Goal: Task Accomplishment & Management: Complete application form

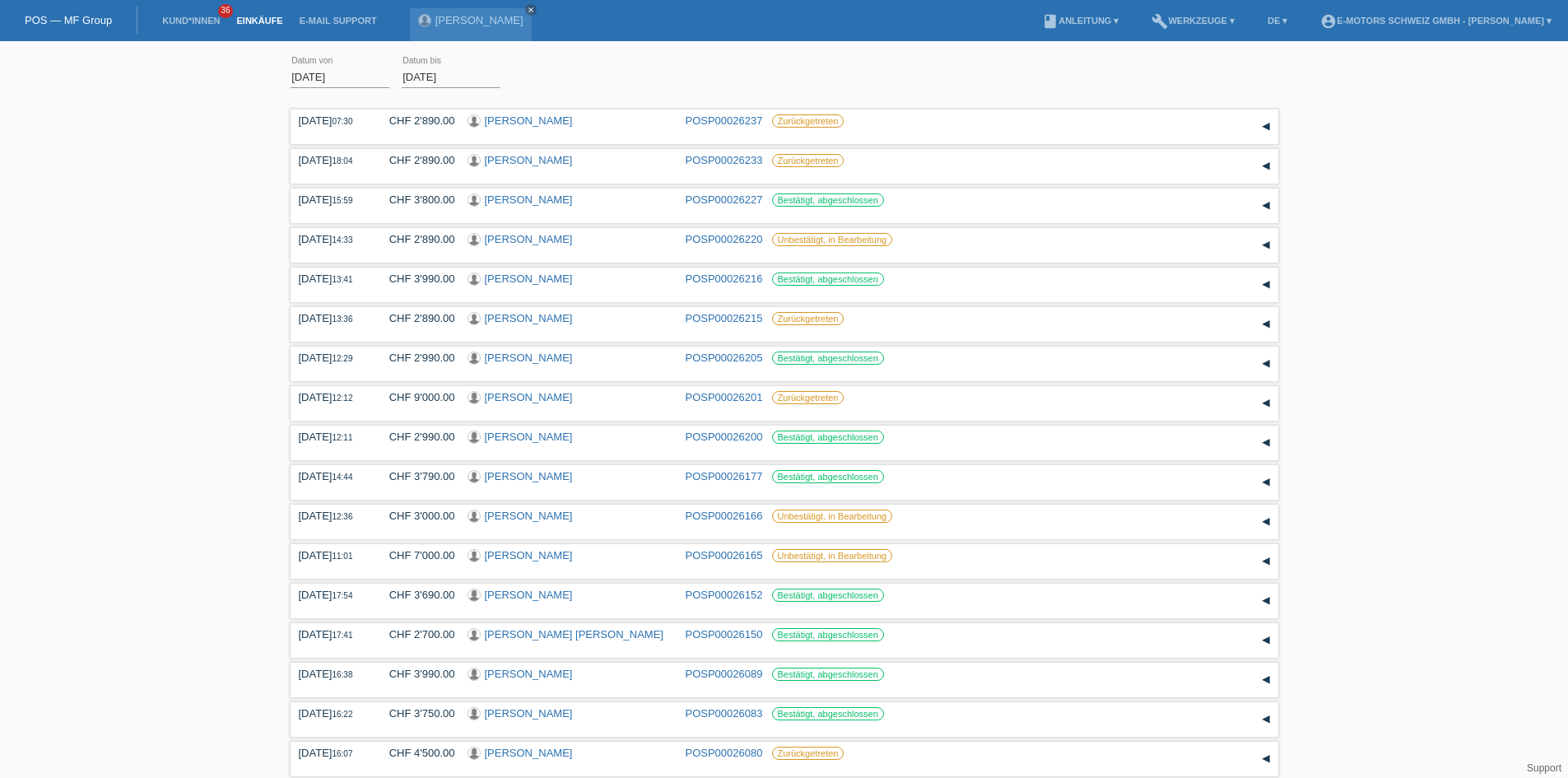
click at [255, 16] on link "Einkäufe" at bounding box center [259, 21] width 63 height 10
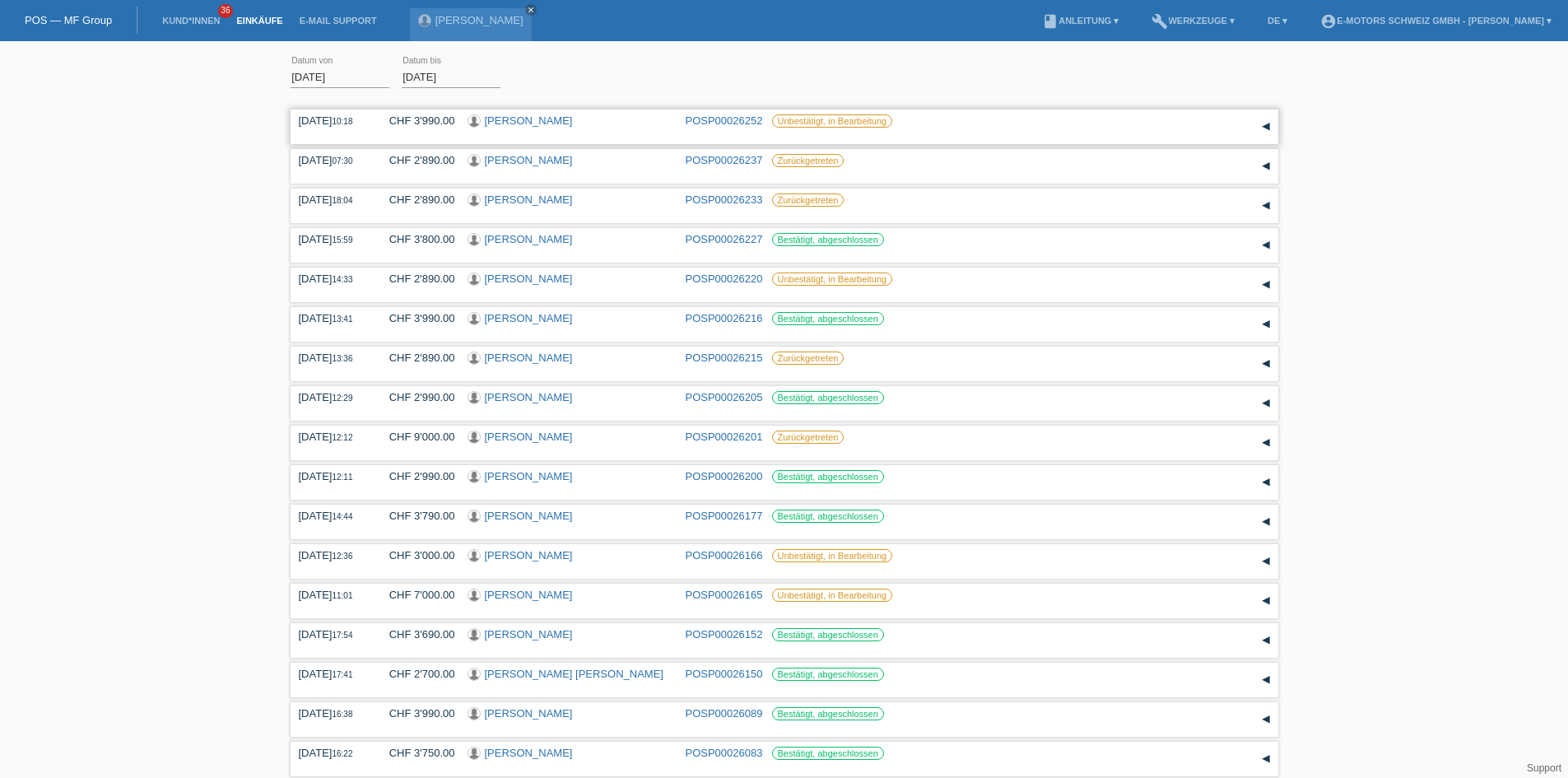
click at [512, 124] on link "Joel Elias Mutua" at bounding box center [529, 121] width 88 height 12
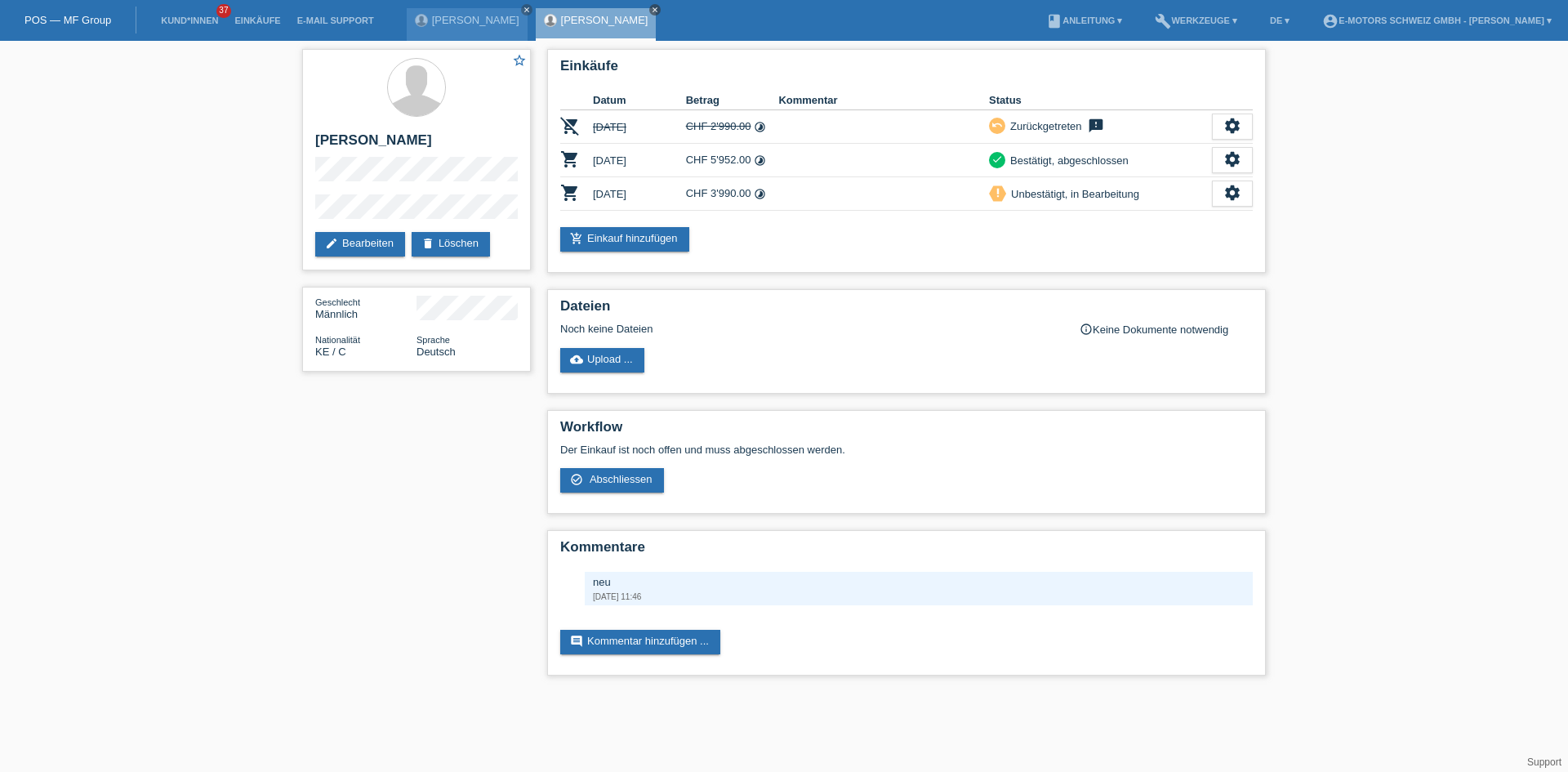
click at [659, 8] on icon "close" at bounding box center [655, 10] width 8 height 8
click at [531, 7] on icon "close" at bounding box center [527, 10] width 8 height 8
click at [247, 24] on link "Einkäufe" at bounding box center [257, 21] width 62 height 10
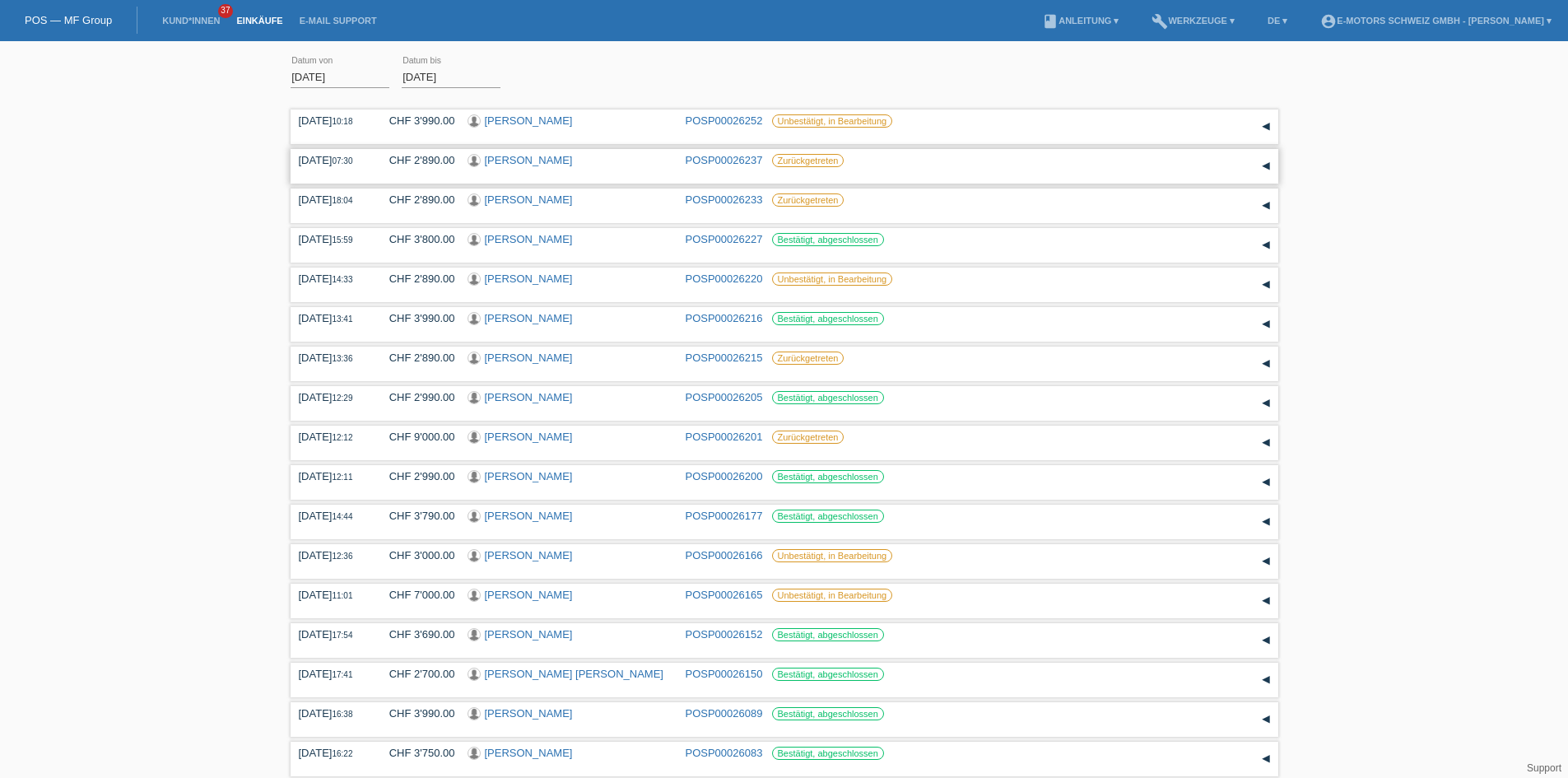
click at [516, 160] on link "[PERSON_NAME]" at bounding box center [529, 160] width 88 height 12
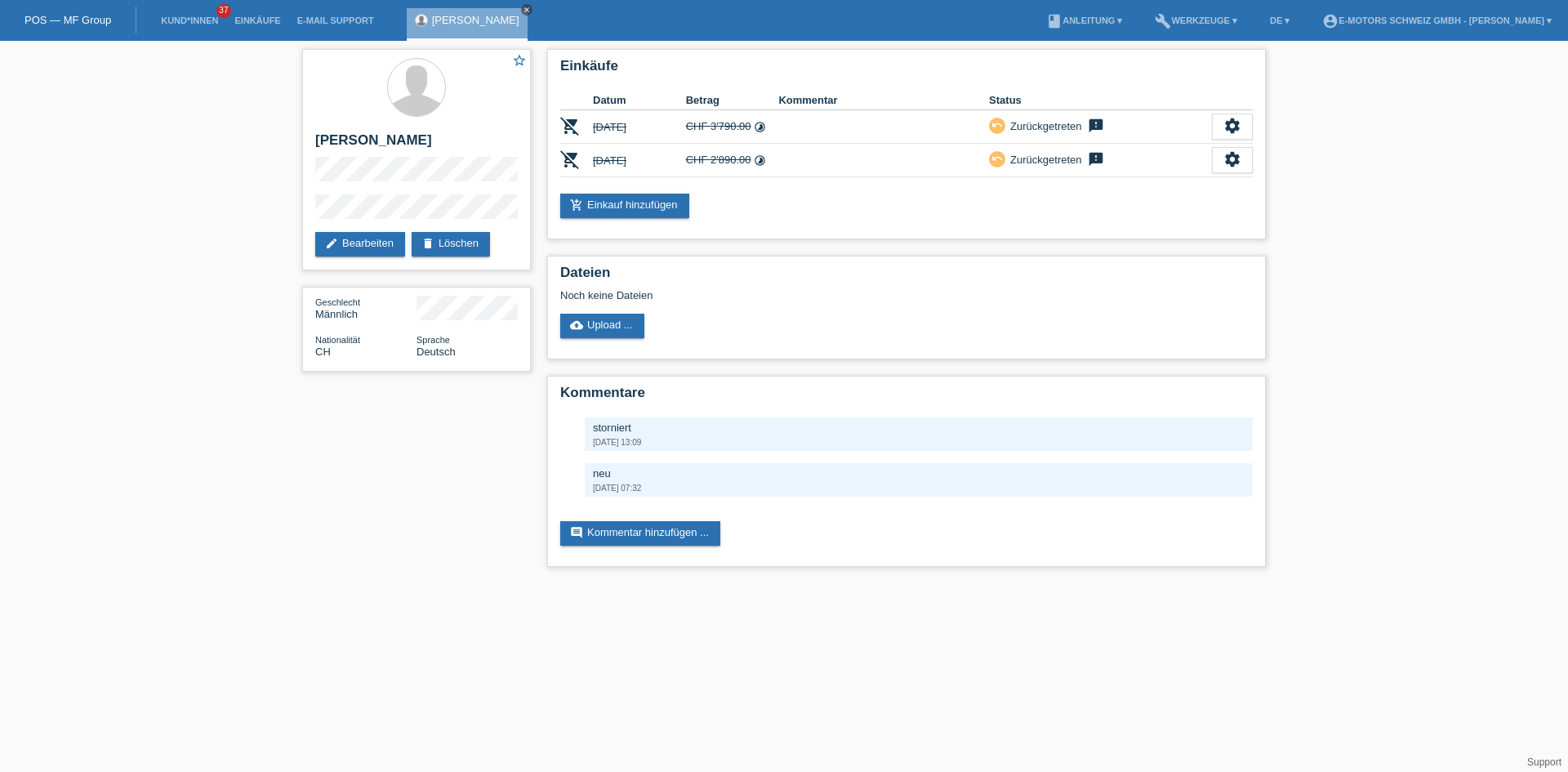
click at [523, 7] on icon "close" at bounding box center [527, 10] width 8 height 8
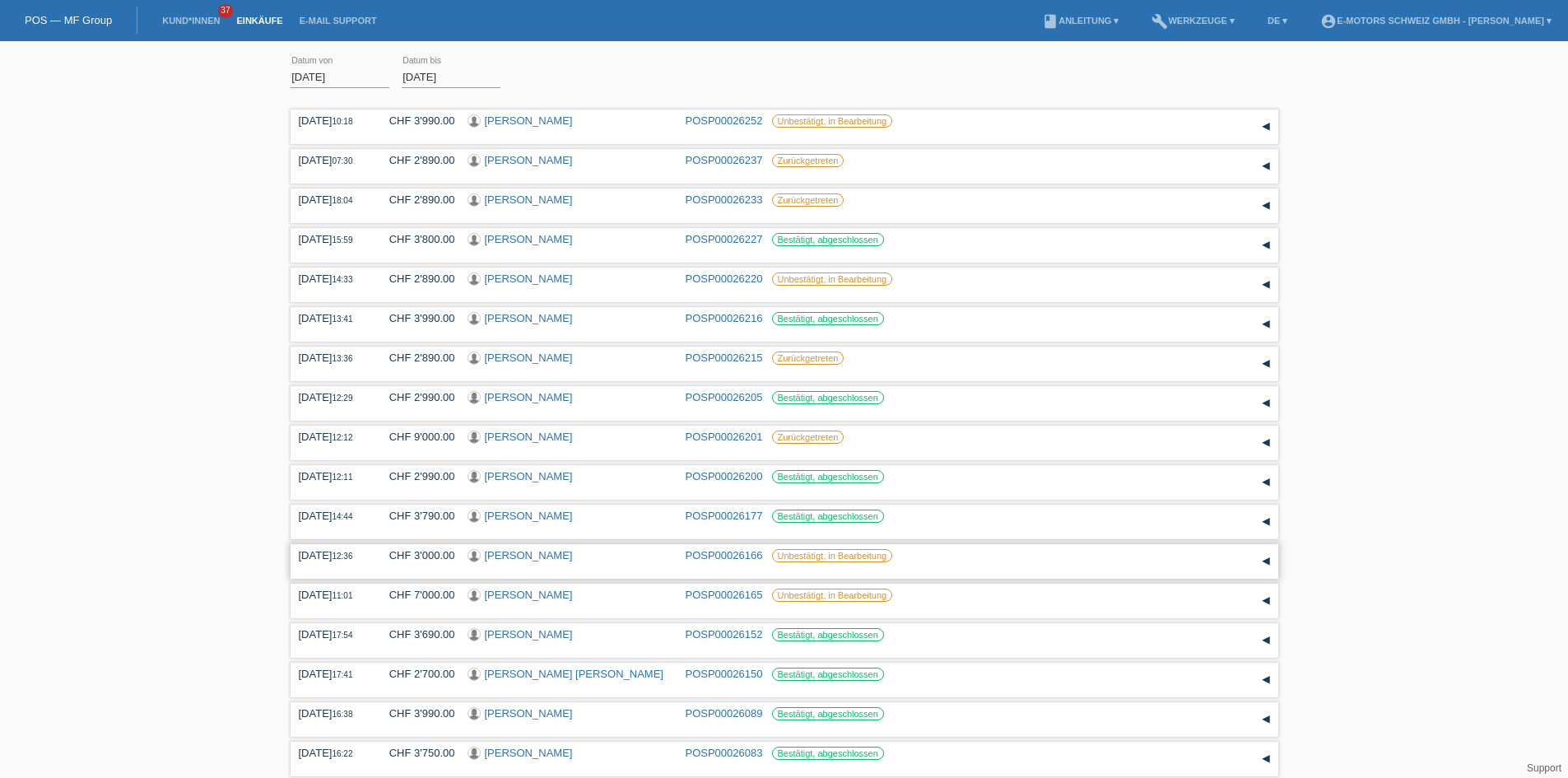
click at [512, 553] on link "[PERSON_NAME]" at bounding box center [529, 555] width 88 height 12
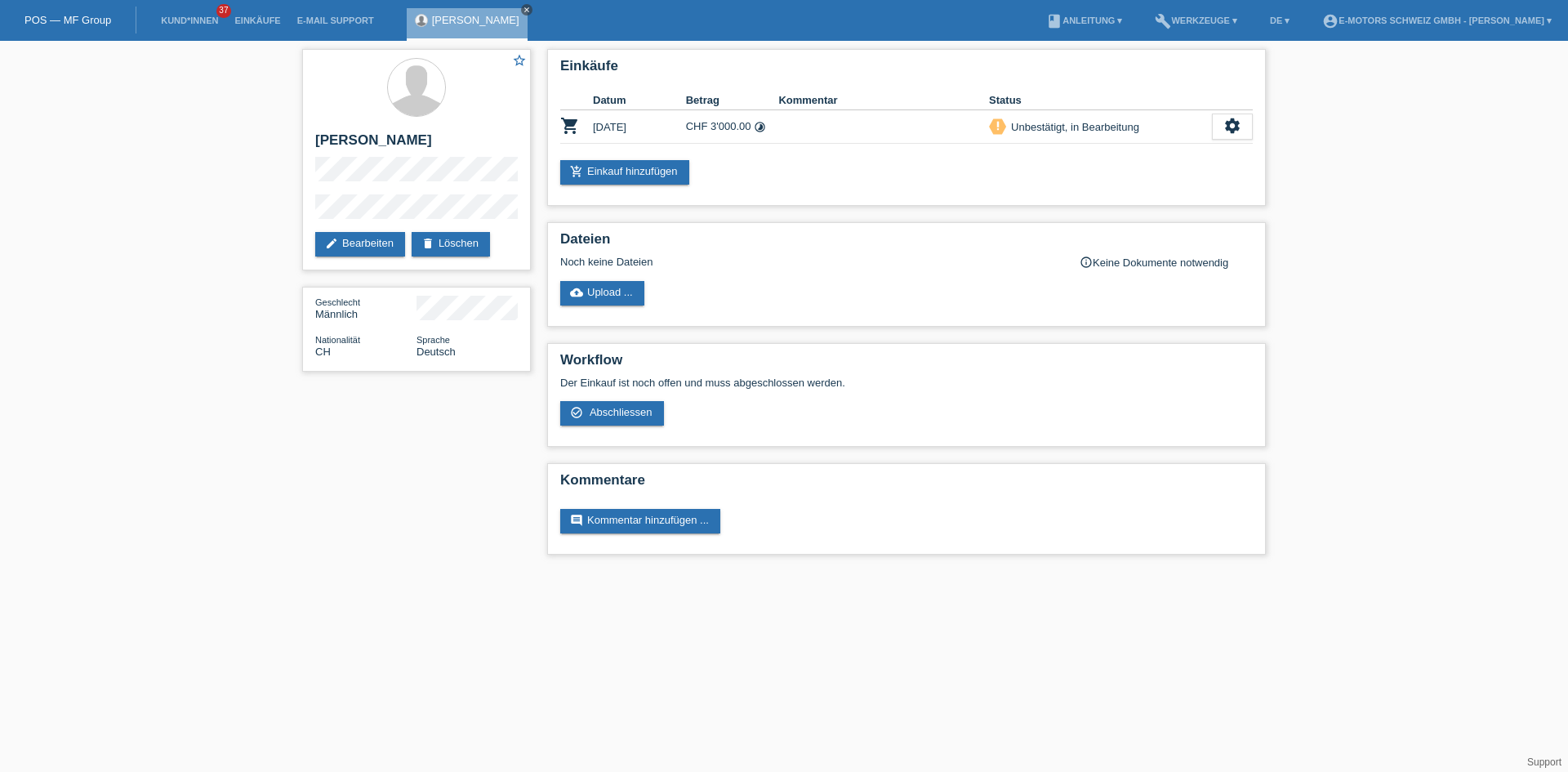
click at [531, 6] on icon "close" at bounding box center [527, 10] width 8 height 8
click at [255, 17] on link "Einkäufe" at bounding box center [257, 21] width 62 height 10
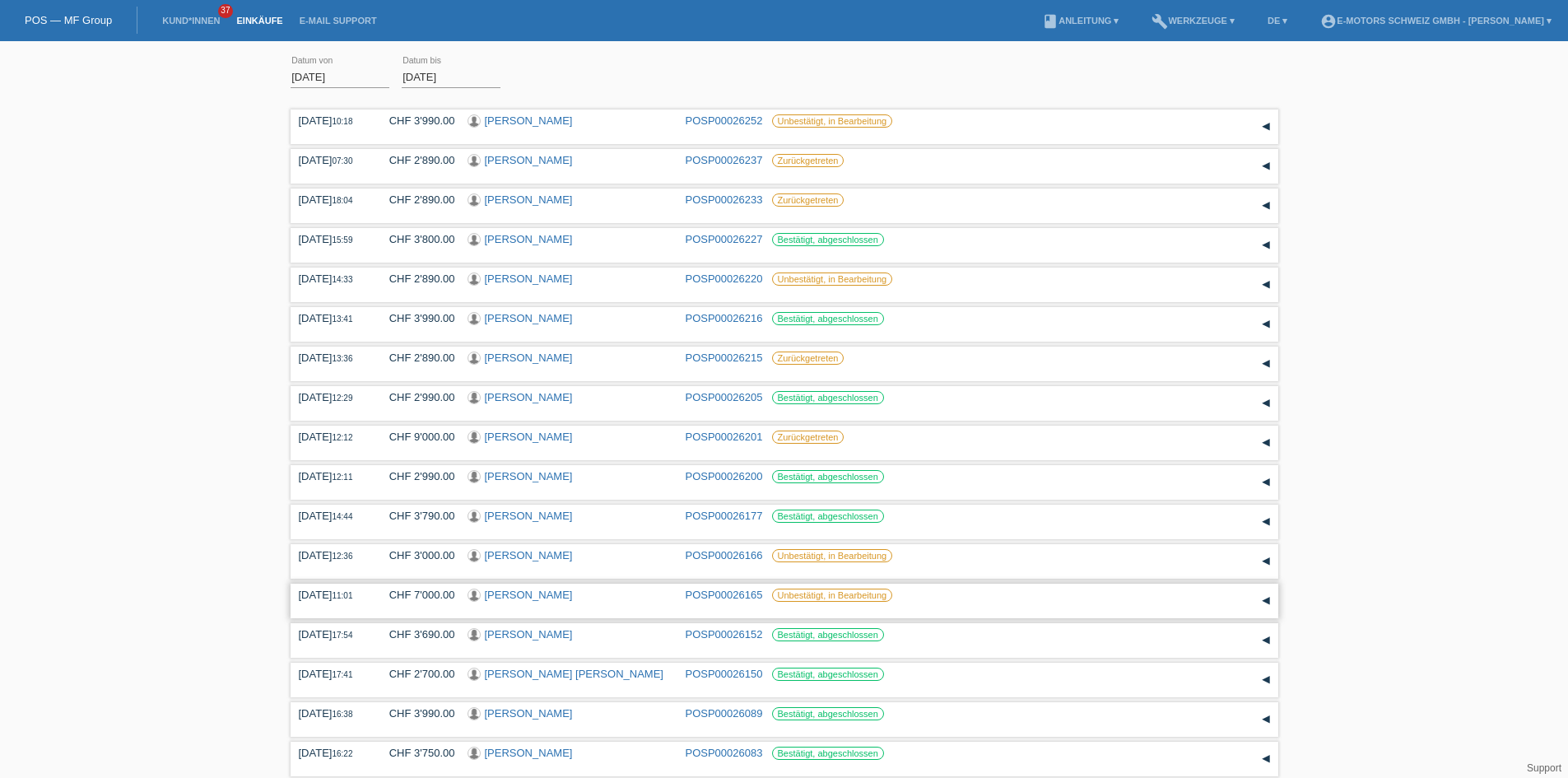
click at [507, 599] on link "[PERSON_NAME]" at bounding box center [529, 595] width 88 height 12
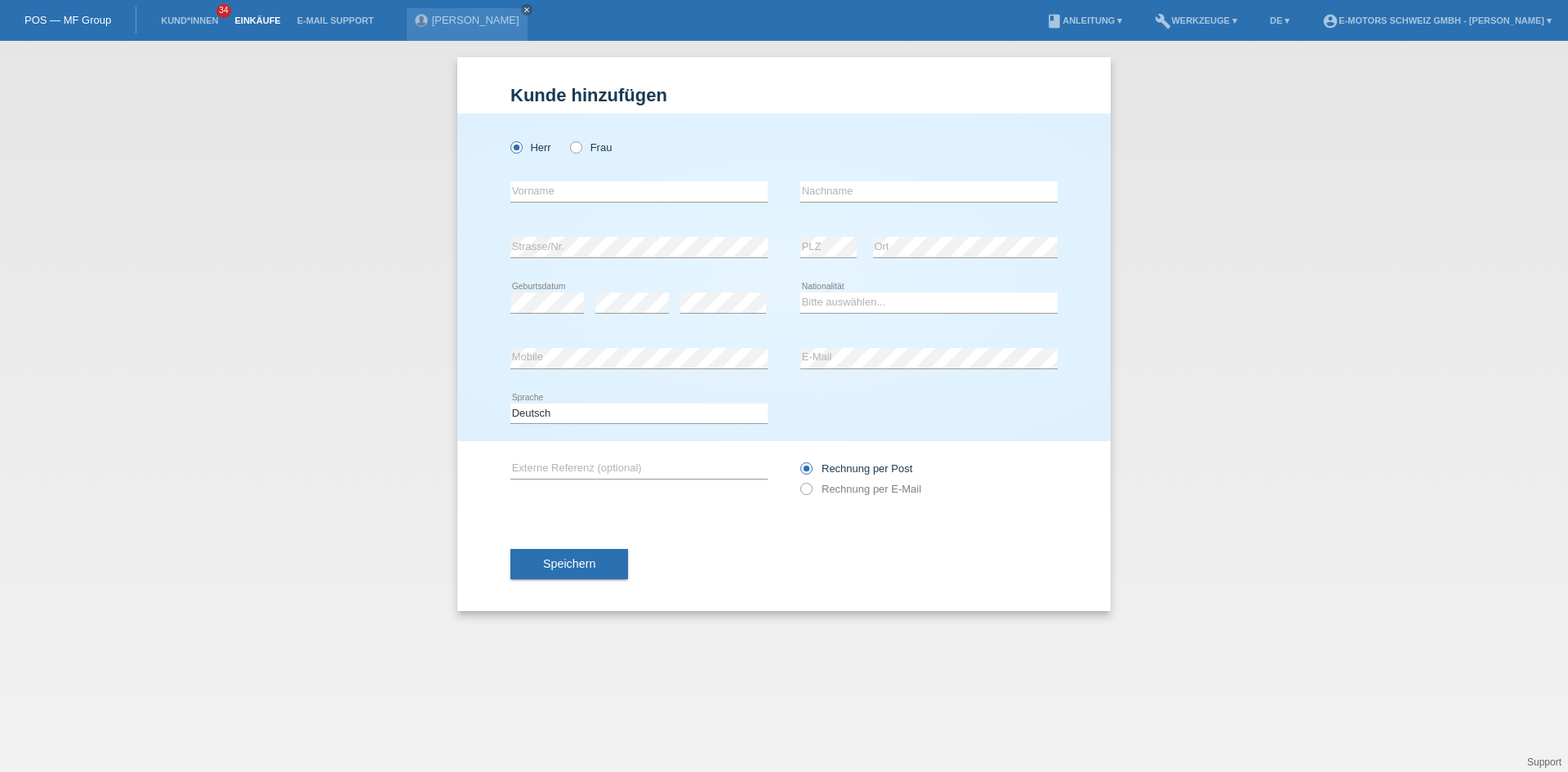
click at [248, 21] on link "Einkäufe" at bounding box center [257, 21] width 62 height 10
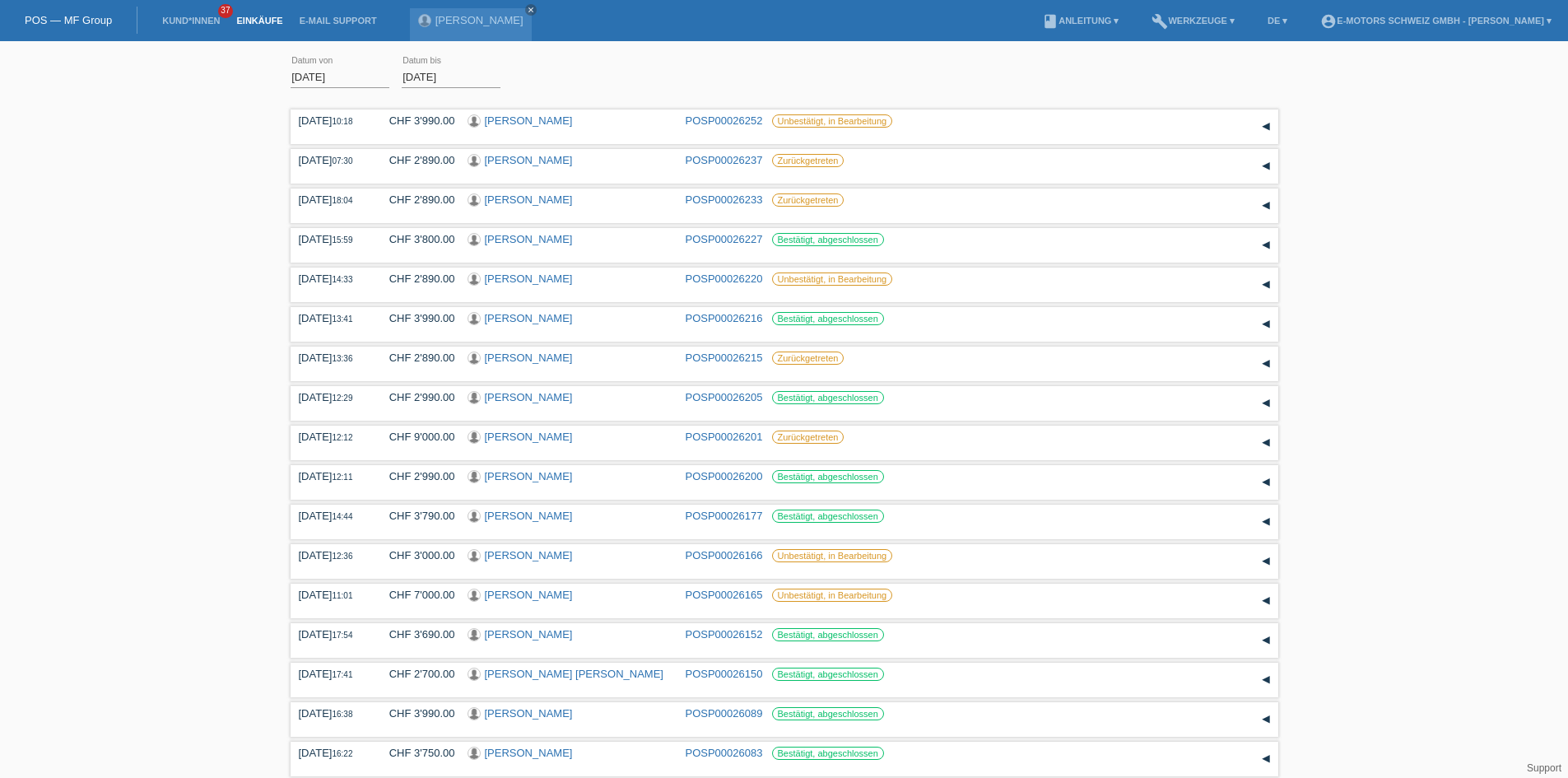
click at [271, 21] on link "Einkäufe" at bounding box center [259, 21] width 63 height 10
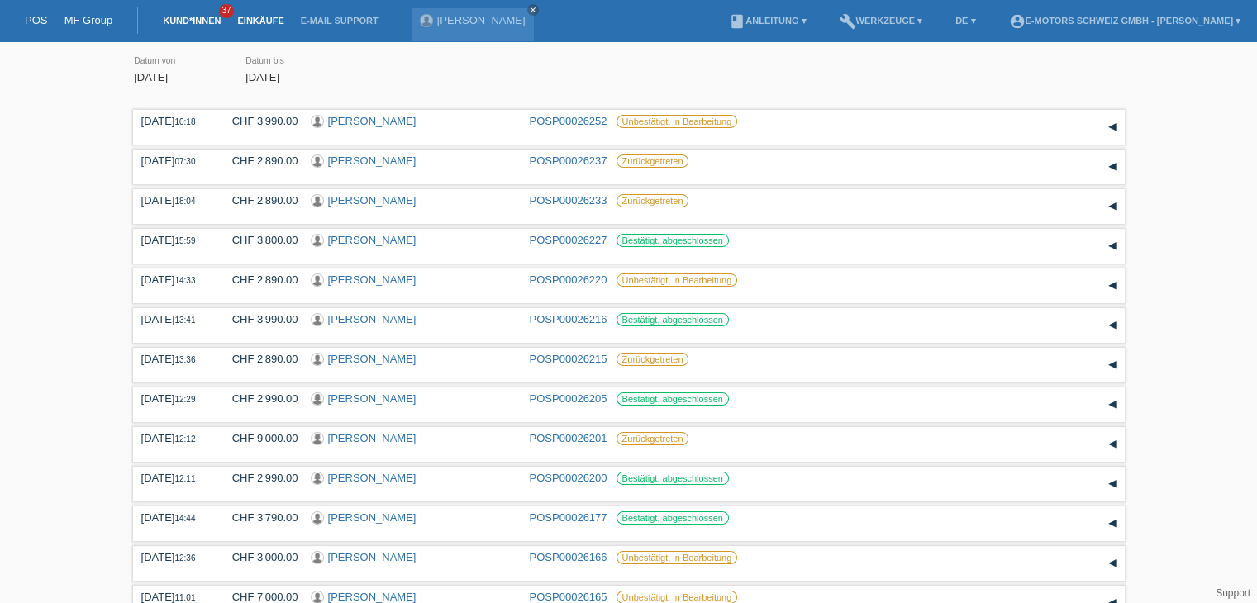
click at [187, 24] on link "Kund*innen" at bounding box center [192, 21] width 74 height 10
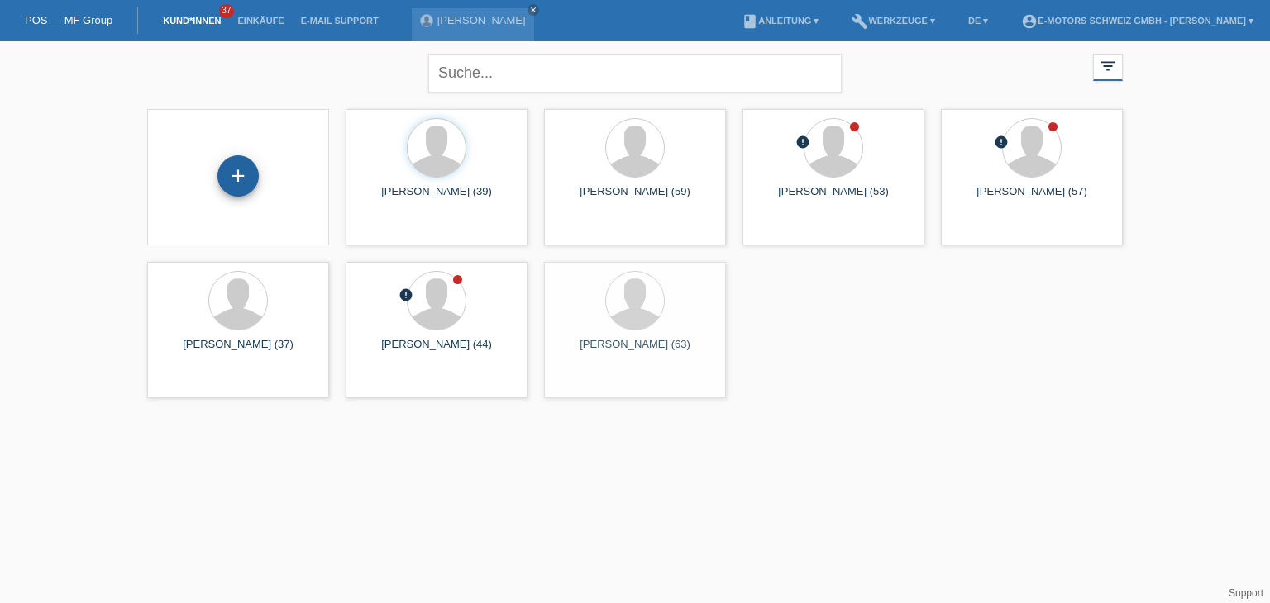
click at [236, 186] on div "+" at bounding box center [237, 175] width 41 height 41
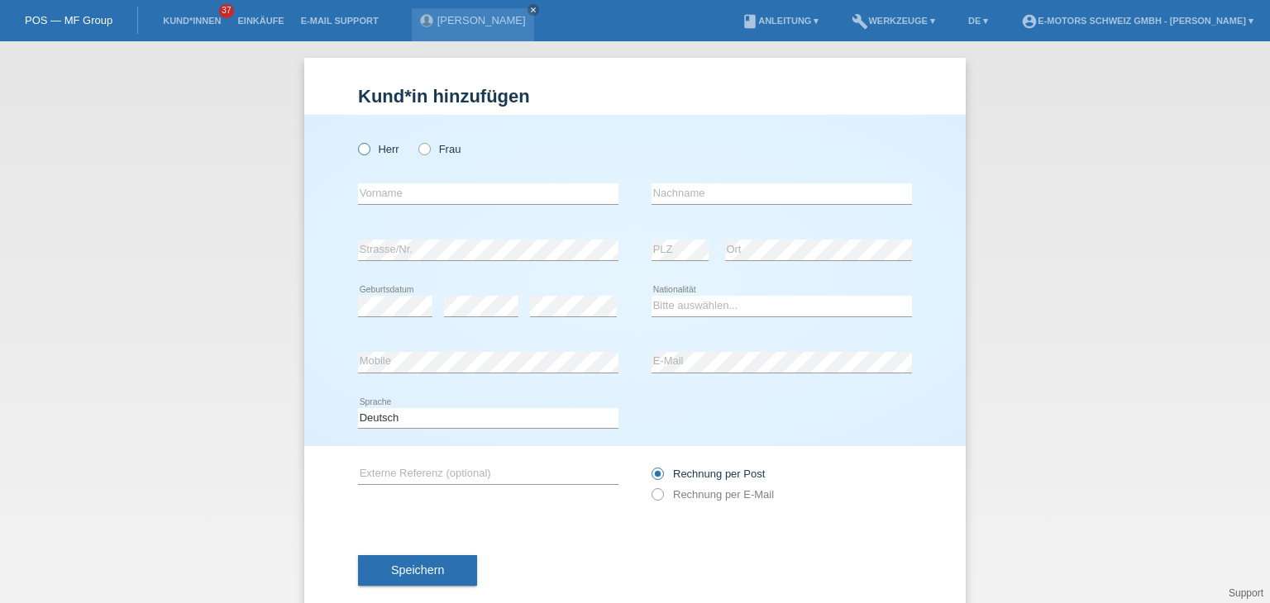
click at [355, 141] on icon at bounding box center [355, 141] width 0 height 0
click at [362, 150] on input "Herr" at bounding box center [363, 148] width 11 height 11
radio input "true"
click at [380, 189] on input "text" at bounding box center [488, 194] width 260 height 21
paste input "[PERSON_NAME]"
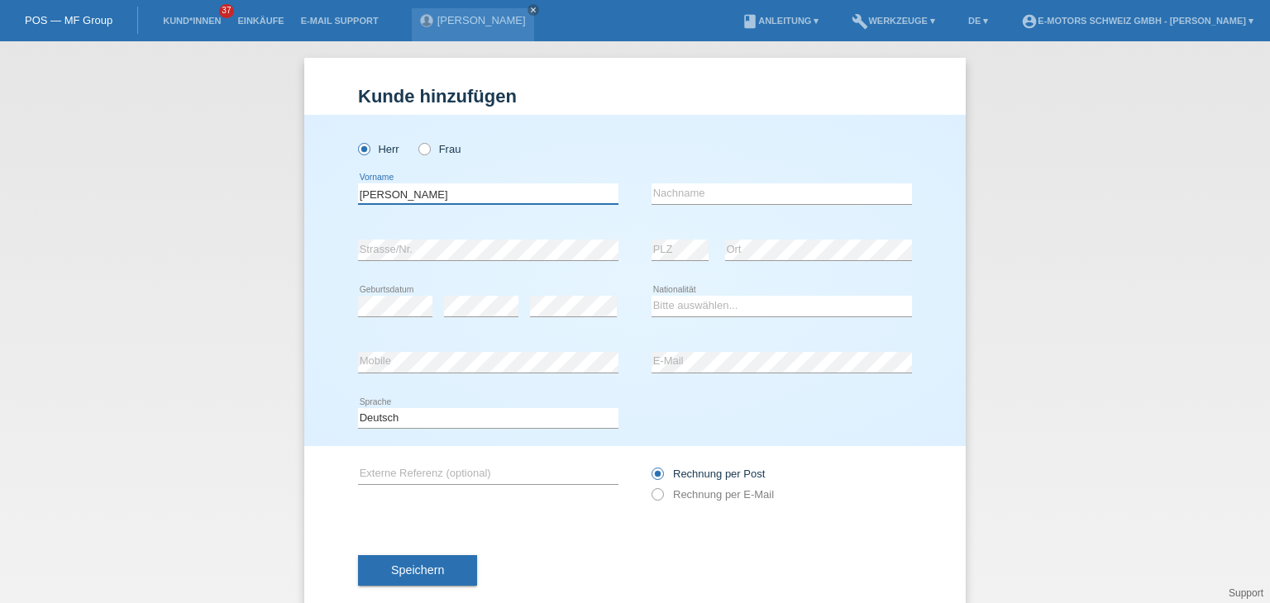
type input "Dominic"
click at [704, 188] on input "text" at bounding box center [781, 194] width 260 height 21
paste input "[PERSON_NAME]"
type input "[PERSON_NAME]"
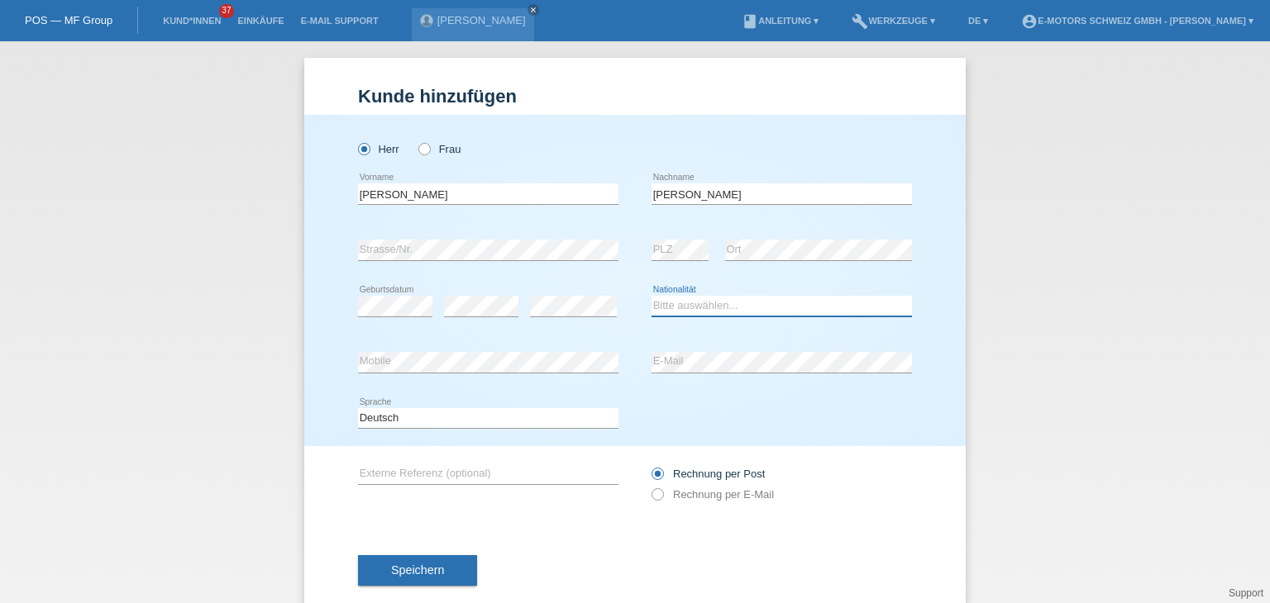
click at [679, 304] on select "Bitte auswählen... Schweiz Deutschland Liechtenstein Österreich ------------ Af…" at bounding box center [781, 306] width 260 height 20
select select "CH"
click at [651, 296] on select "Bitte auswählen... Schweiz Deutschland Liechtenstein Österreich ------------ Af…" at bounding box center [781, 306] width 260 height 20
click at [723, 373] on icon at bounding box center [781, 373] width 260 height 1
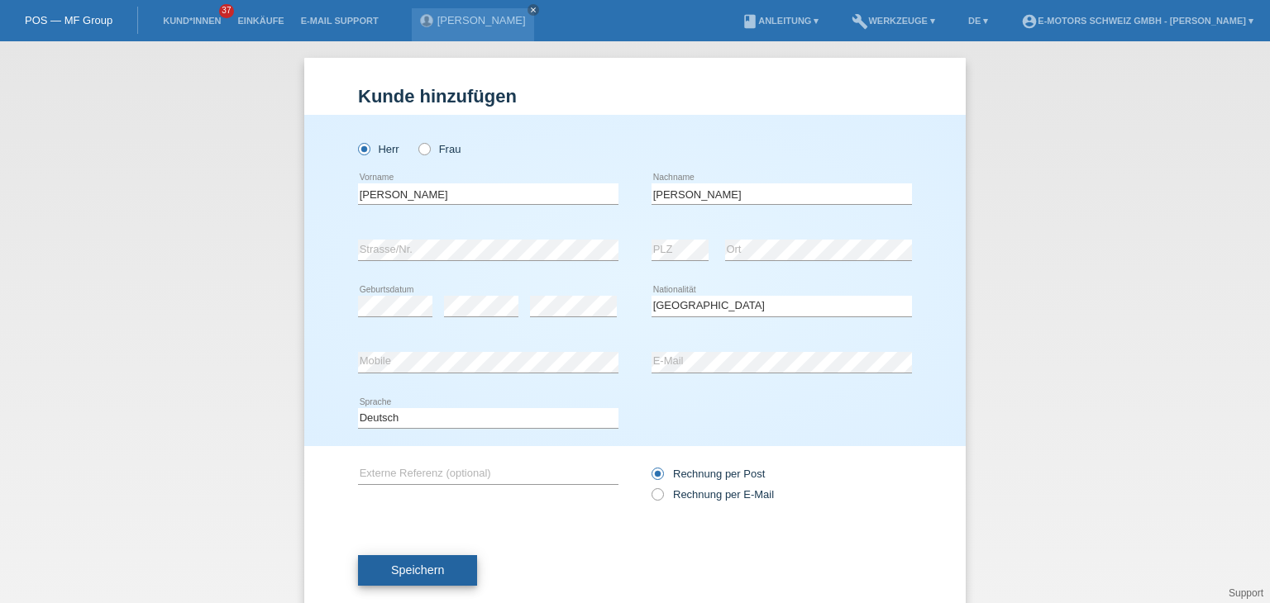
click at [434, 581] on button "Speichern" at bounding box center [417, 571] width 119 height 31
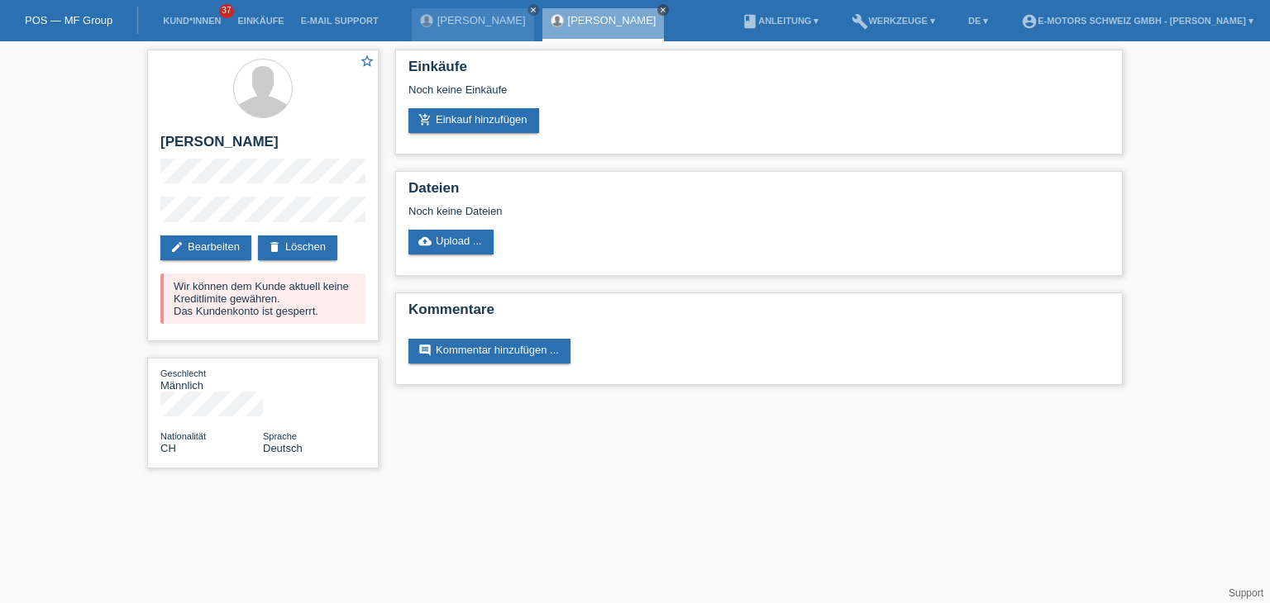
click at [659, 7] on icon "close" at bounding box center [663, 10] width 8 height 8
click at [529, 7] on icon "close" at bounding box center [533, 10] width 8 height 8
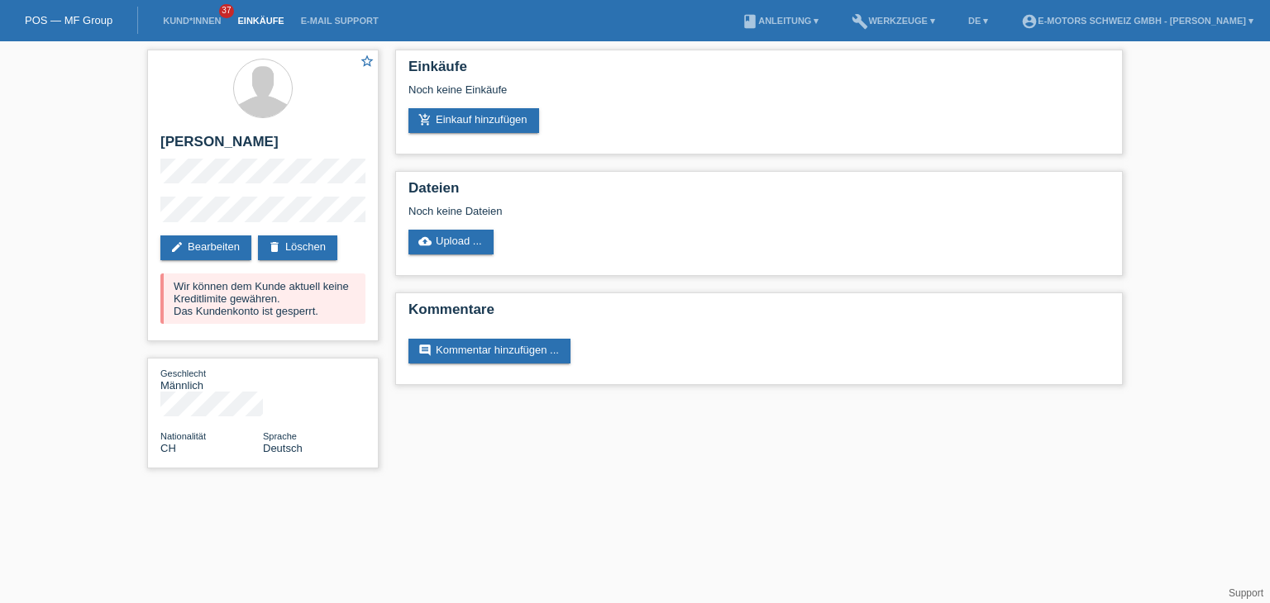
click at [263, 23] on link "Einkäufe" at bounding box center [260, 21] width 63 height 10
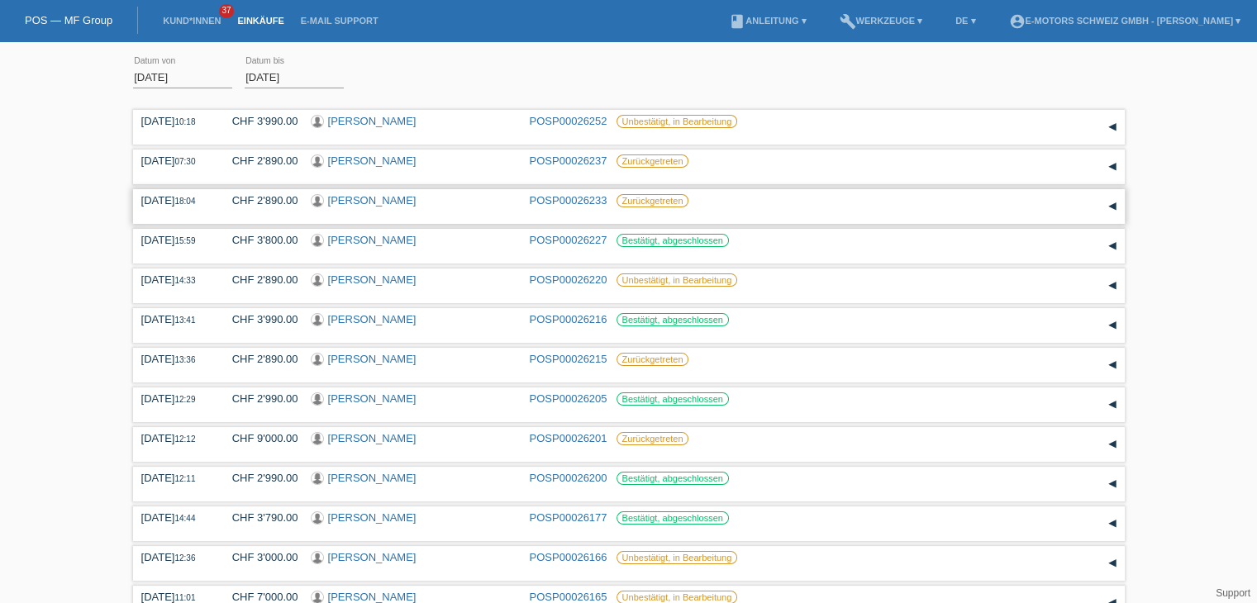
click at [417, 199] on link "[PERSON_NAME]" at bounding box center [372, 200] width 88 height 12
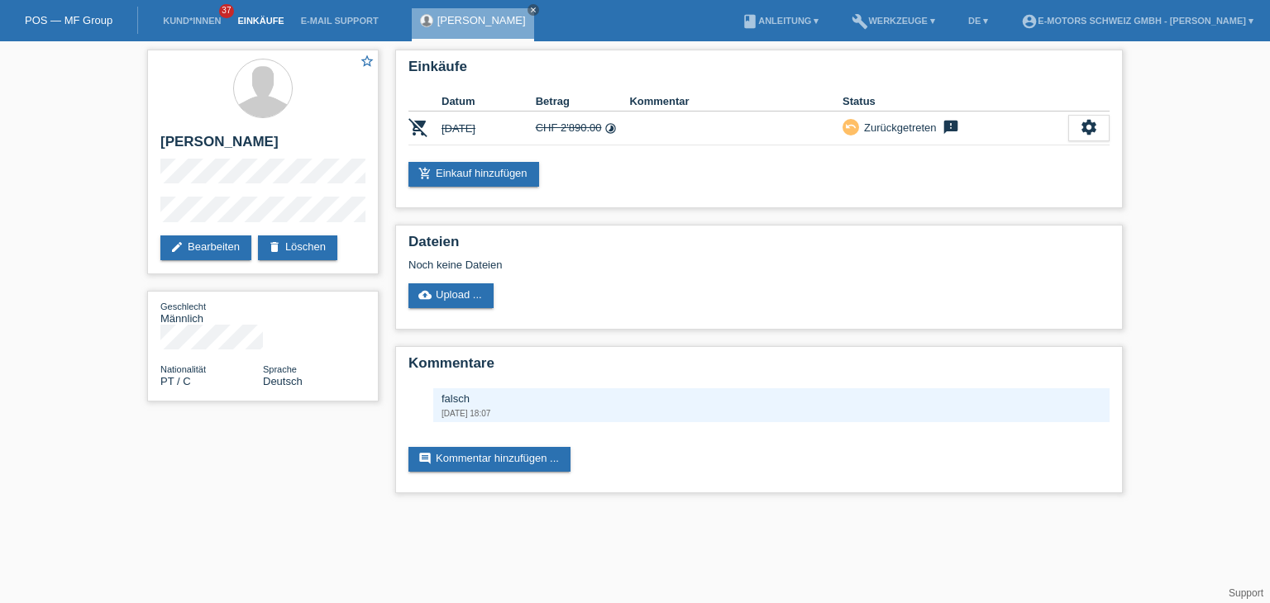
click at [268, 21] on link "Einkäufe" at bounding box center [260, 21] width 63 height 10
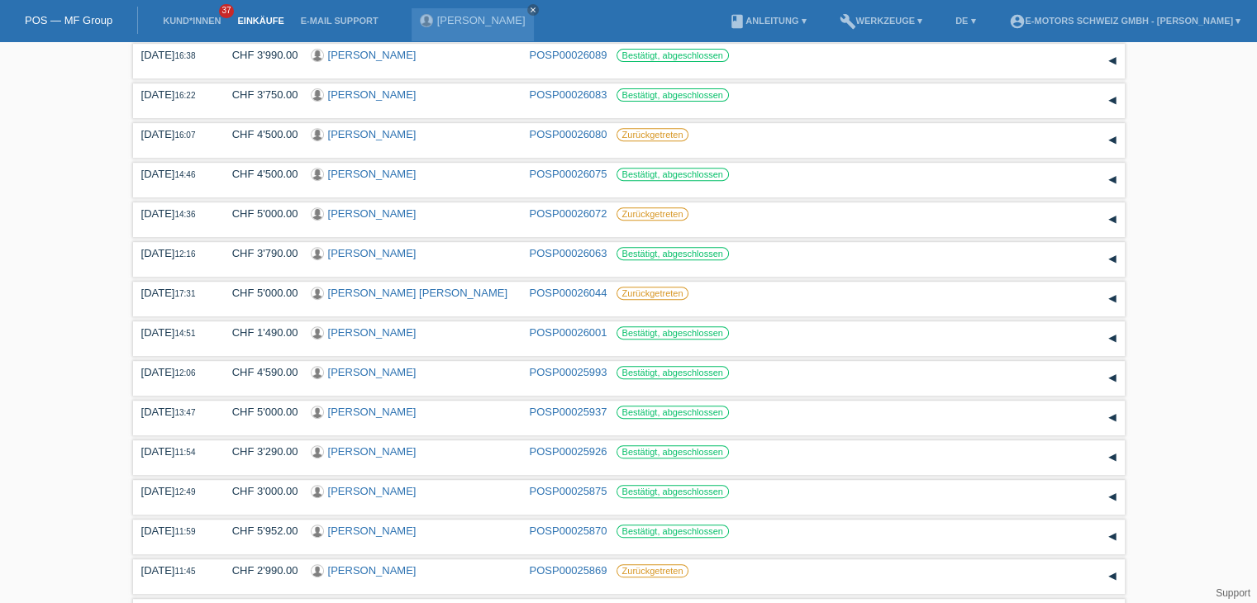
scroll to position [1147, 0]
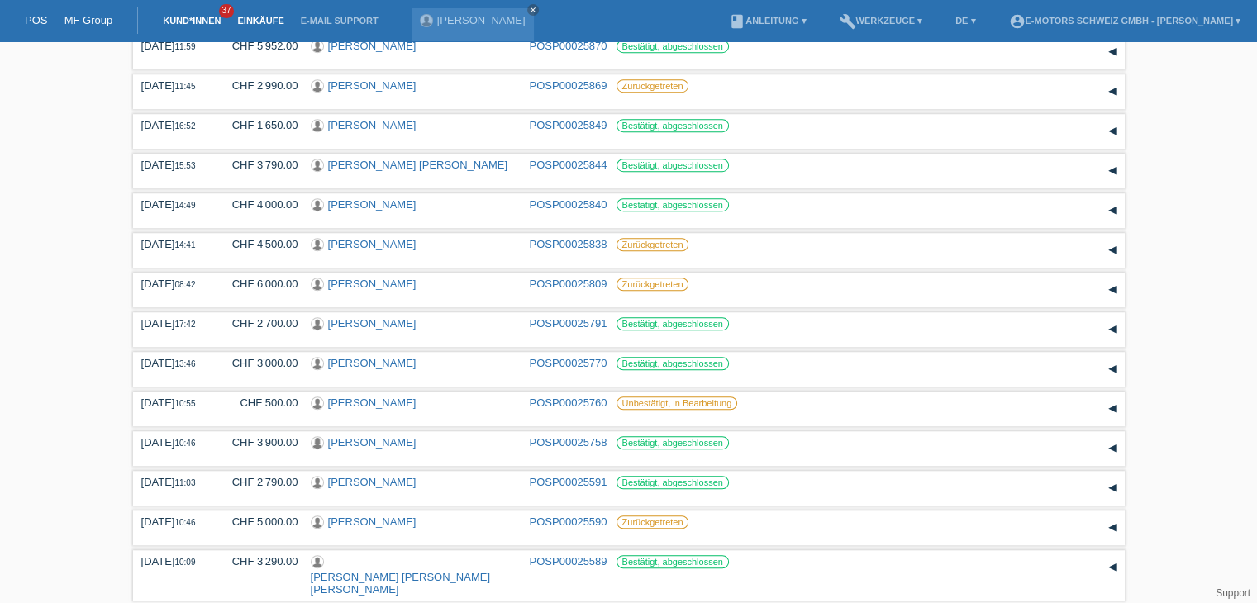
click at [184, 23] on link "Kund*innen" at bounding box center [192, 21] width 74 height 10
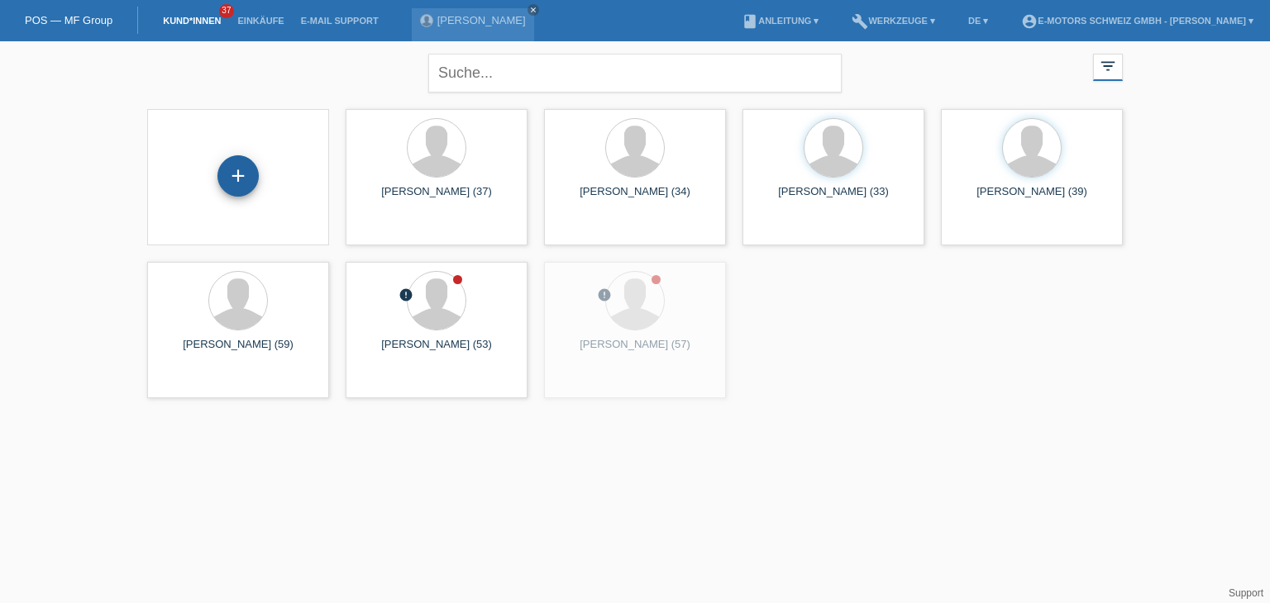
click at [237, 189] on div "+" at bounding box center [237, 175] width 41 height 41
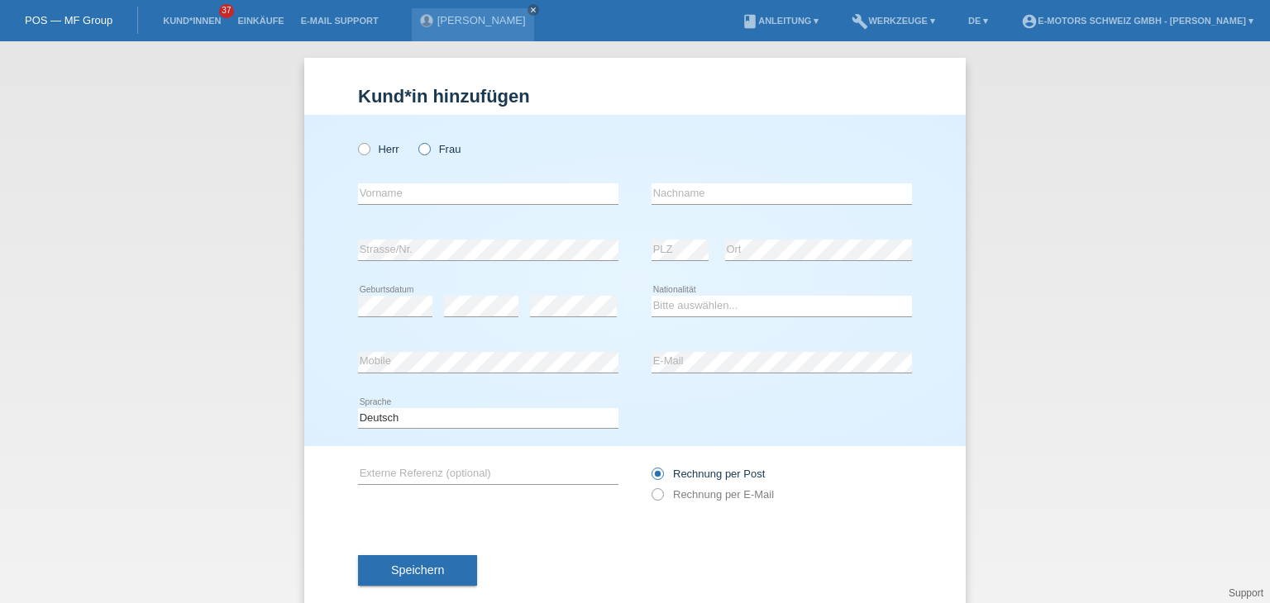
click at [416, 141] on icon at bounding box center [416, 141] width 0 height 0
click at [418, 150] on input "Frau" at bounding box center [423, 148] width 11 height 11
radio input "true"
click at [403, 193] on input "text" at bounding box center [488, 194] width 260 height 21
paste input "marina"
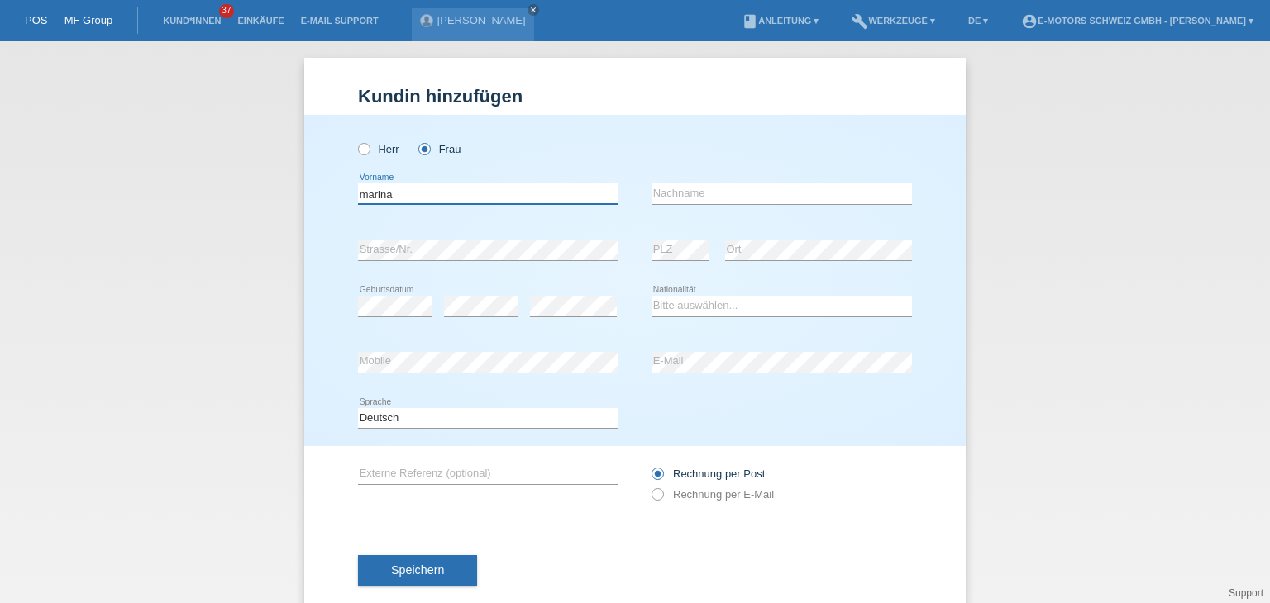
drag, startPoint x: 363, startPoint y: 195, endPoint x: 327, endPoint y: 195, distance: 35.5
click at [327, 195] on div "Herr Frau marina error Vorname C" at bounding box center [634, 280] width 661 height 331
type input "Marina"
drag, startPoint x: 703, startPoint y: 191, endPoint x: 724, endPoint y: 187, distance: 21.1
click at [703, 191] on input "text" at bounding box center [781, 194] width 260 height 21
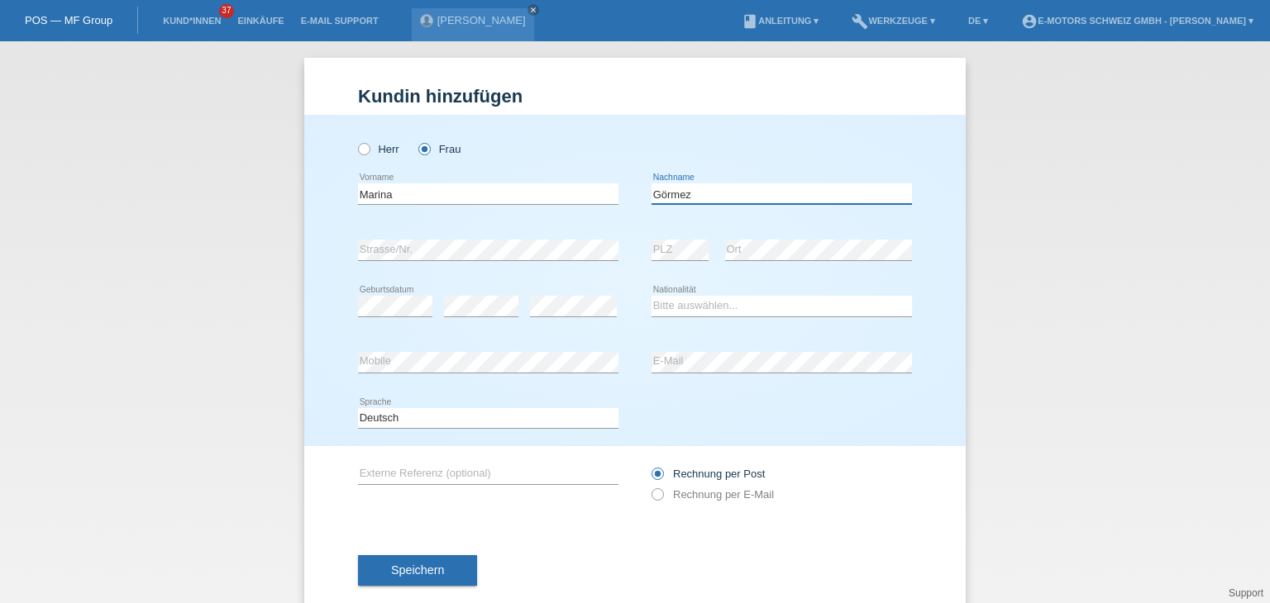
type input "Görmez"
click at [662, 304] on select "Bitte auswählen... Schweiz Deutschland Liechtenstein Österreich ------------ Af…" at bounding box center [781, 306] width 260 height 20
select select "CH"
click at [651, 296] on select "Bitte auswählen... Schweiz Deutschland Liechtenstein Österreich ------------ Af…" at bounding box center [781, 306] width 260 height 20
drag, startPoint x: 442, startPoint y: 576, endPoint x: 482, endPoint y: 575, distance: 39.7
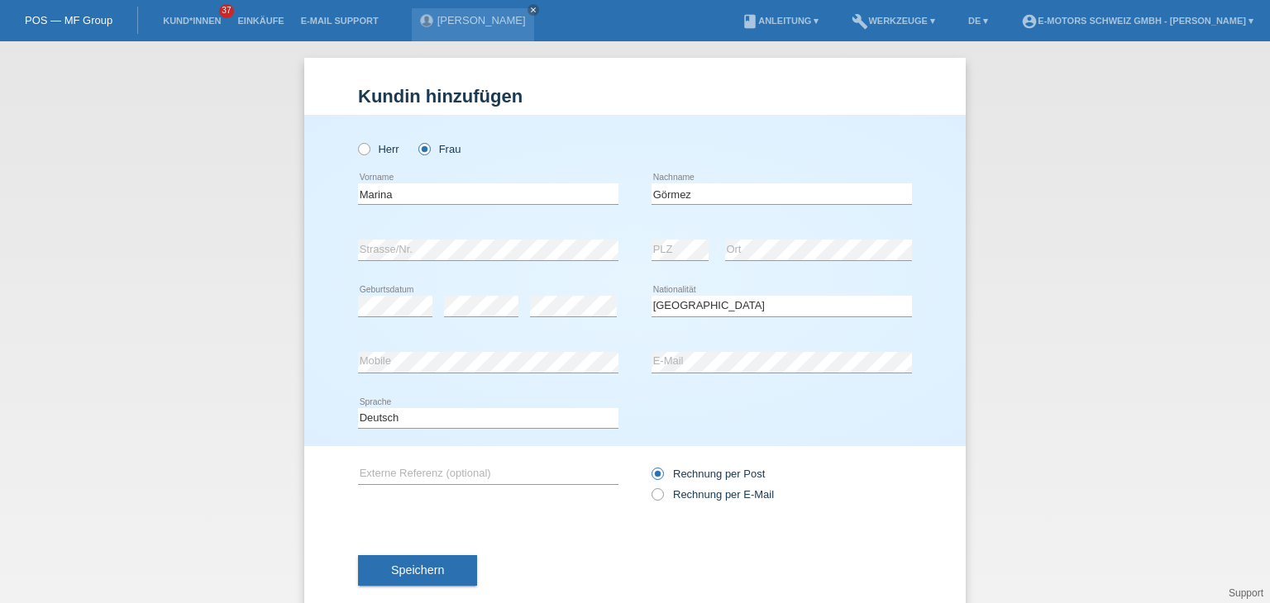
click at [451, 580] on button "Speichern" at bounding box center [417, 571] width 119 height 31
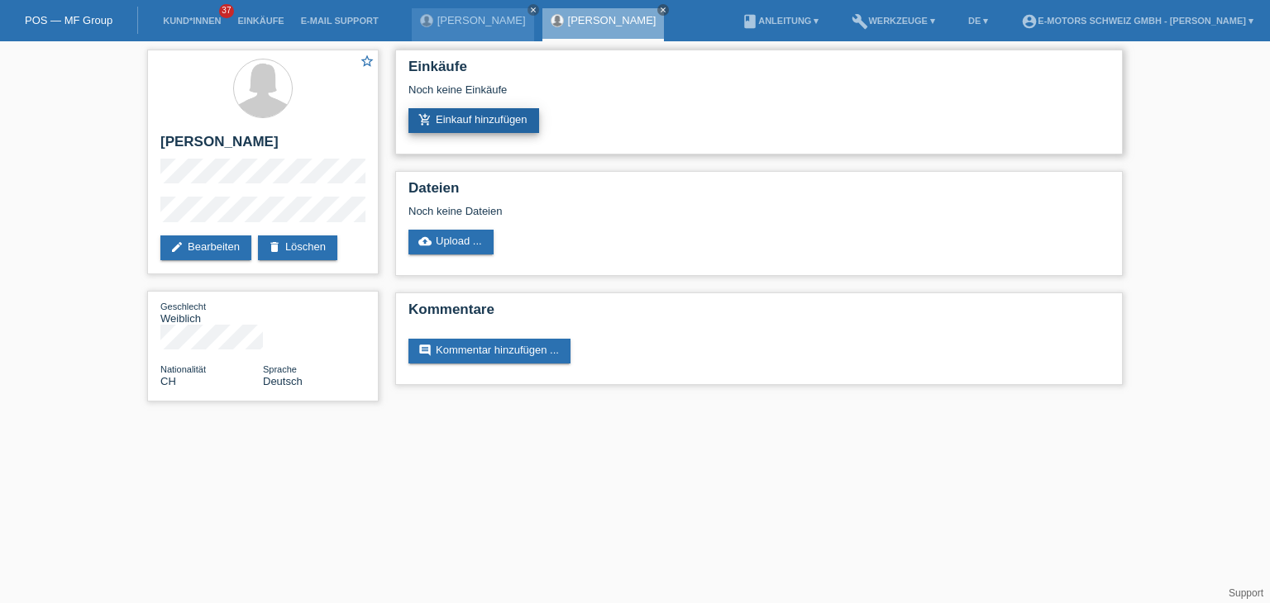
click at [459, 132] on link "add_shopping_cart Einkauf hinzufügen" at bounding box center [473, 120] width 131 height 25
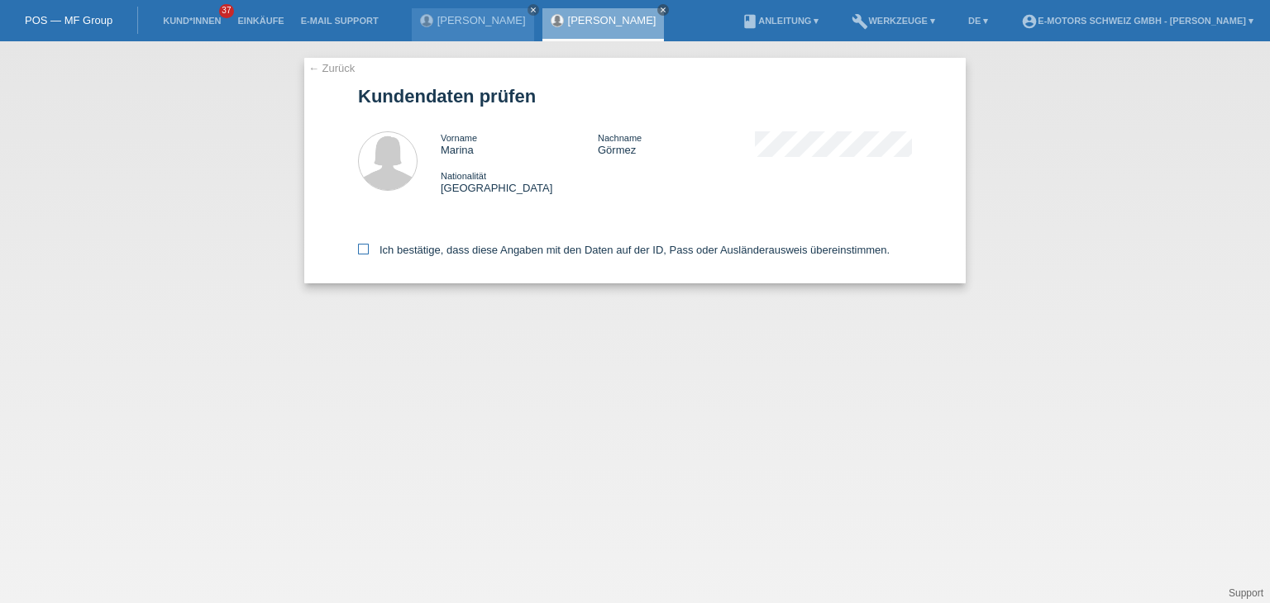
click at [361, 253] on icon at bounding box center [363, 249] width 11 height 11
click at [361, 253] on input "Ich bestätige, dass diese Angaben mit den Daten auf der ID, Pass oder Ausländer…" at bounding box center [363, 249] width 11 height 11
checkbox input "true"
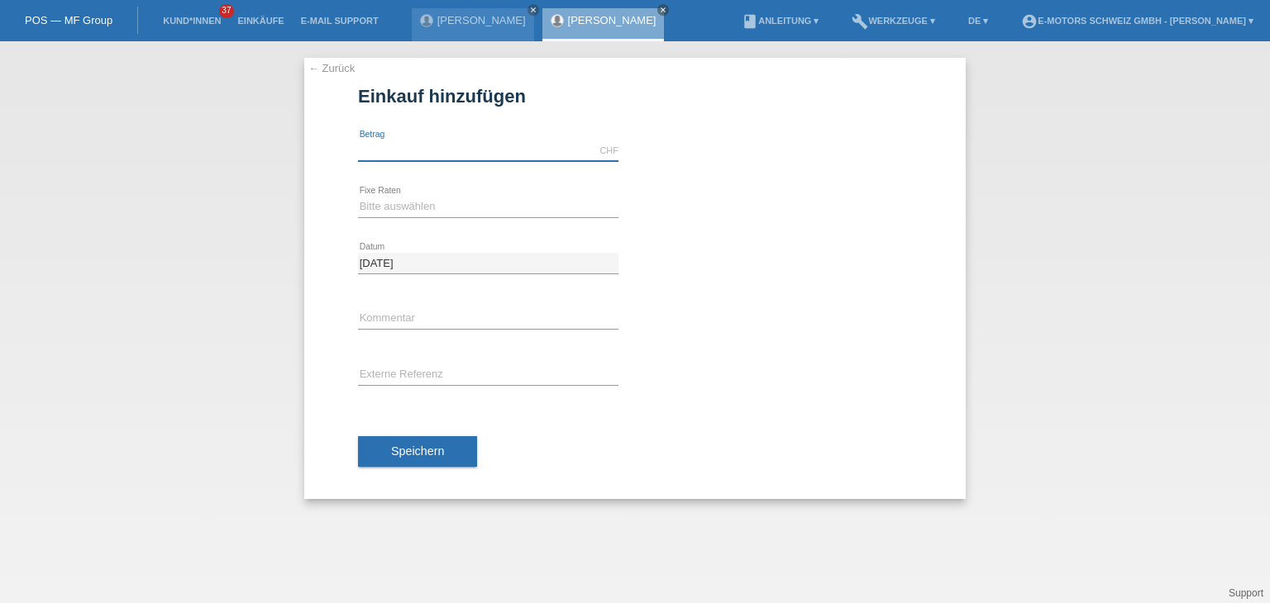
drag, startPoint x: 489, startPoint y: 150, endPoint x: 499, endPoint y: 155, distance: 11.8
click at [489, 150] on input "text" at bounding box center [488, 151] width 260 height 21
type input "5000.00"
click at [423, 210] on select "Bitte auswählen 12 Raten 24 Raten 36 Raten 48 Raten" at bounding box center [488, 207] width 260 height 20
select select "214"
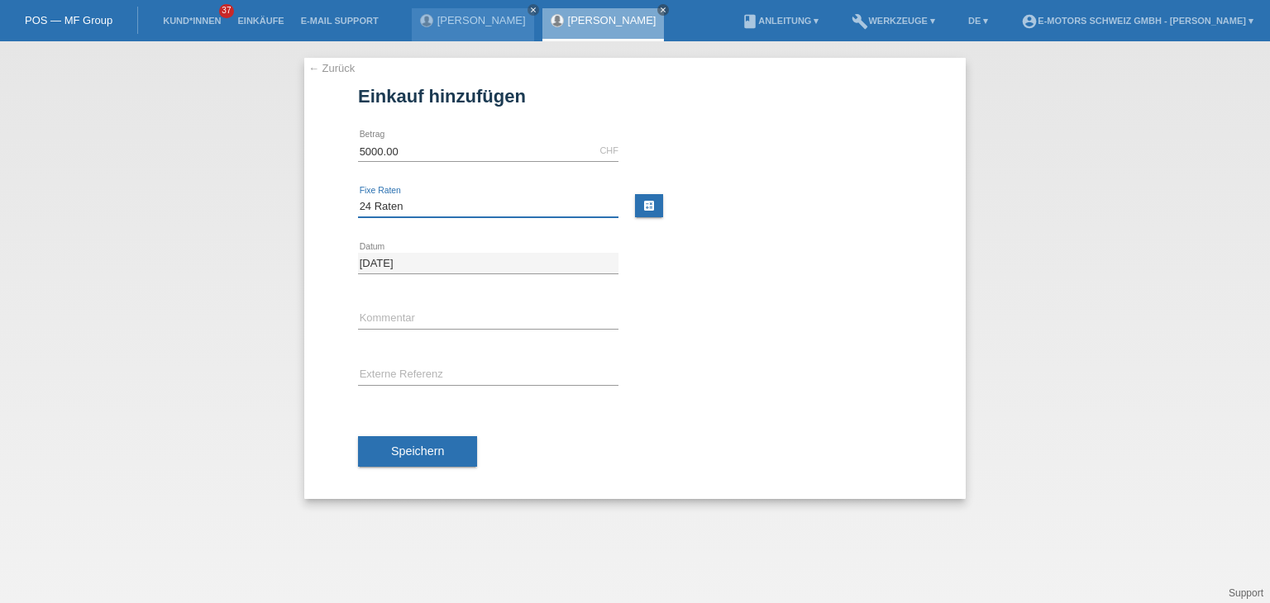
click at [358, 197] on select "Bitte auswählen 12 Raten 24 Raten 36 Raten 48 Raten" at bounding box center [488, 207] width 260 height 20
click at [422, 318] on input "text" at bounding box center [488, 319] width 260 height 21
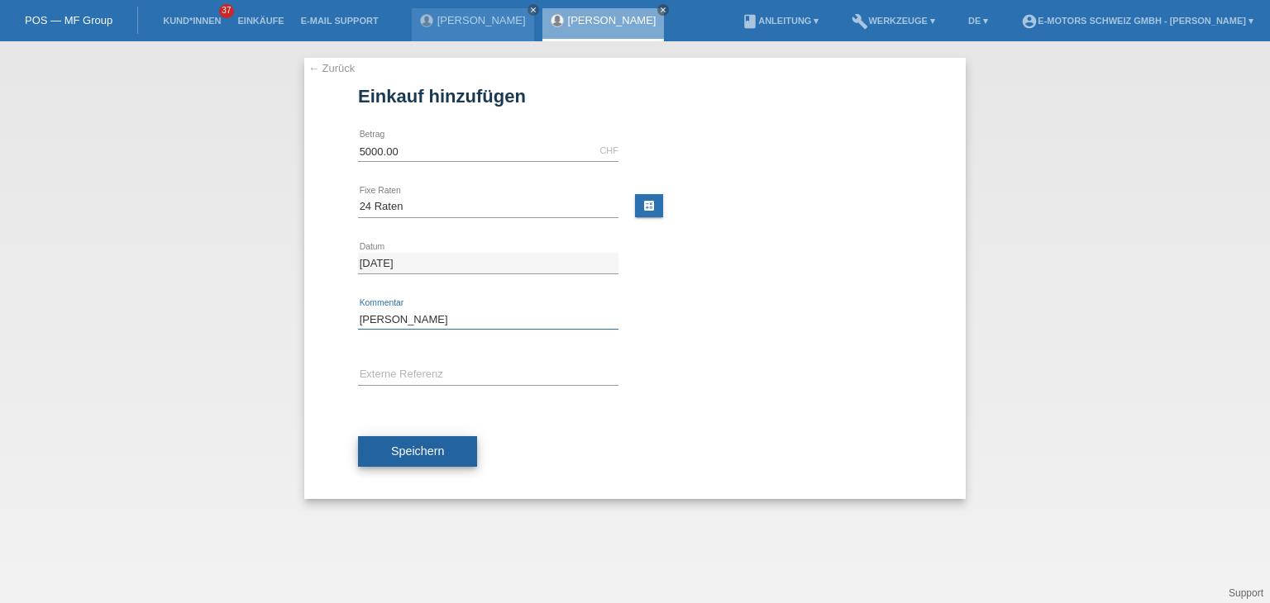
type input "Philippe"
click at [413, 457] on button "Speichern" at bounding box center [417, 451] width 119 height 31
